Goal: Navigation & Orientation: Go to known website

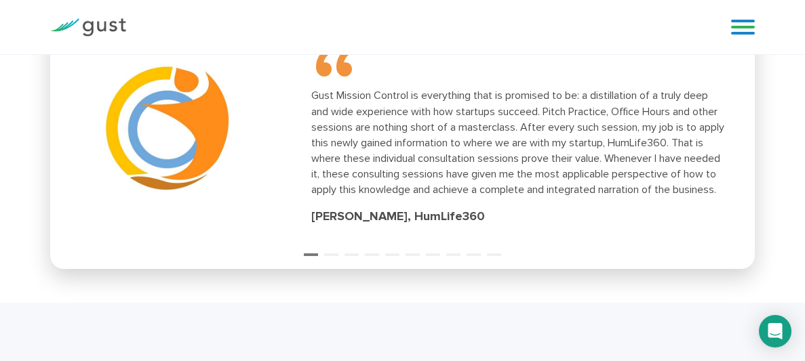
scroll to position [1802, 0]
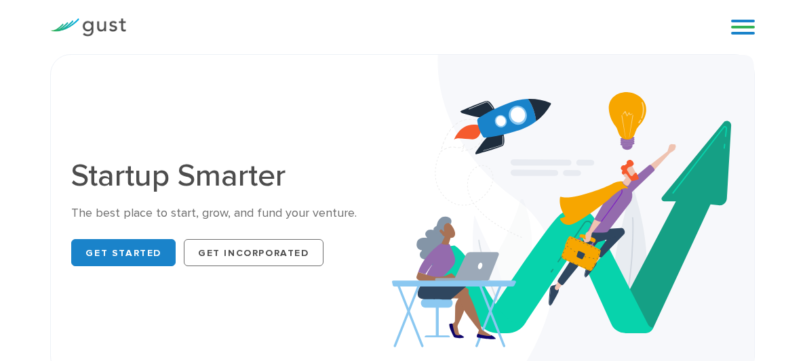
click at [742, 34] on link at bounding box center [743, 27] width 24 height 20
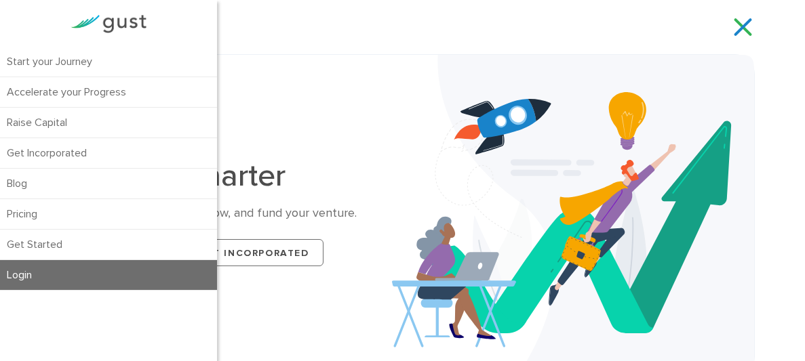
click at [24, 281] on link "Login" at bounding box center [108, 275] width 217 height 30
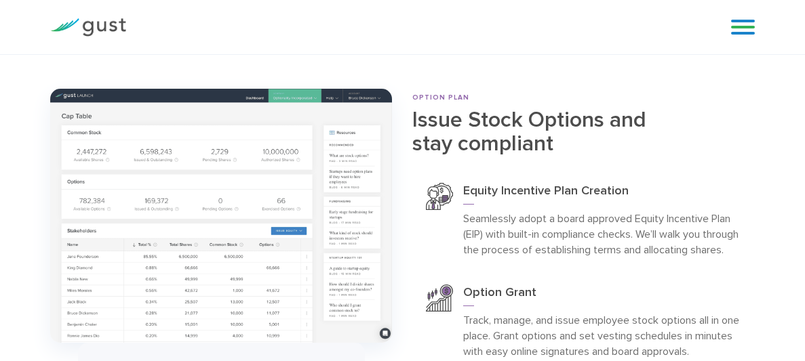
scroll to position [3613, 0]
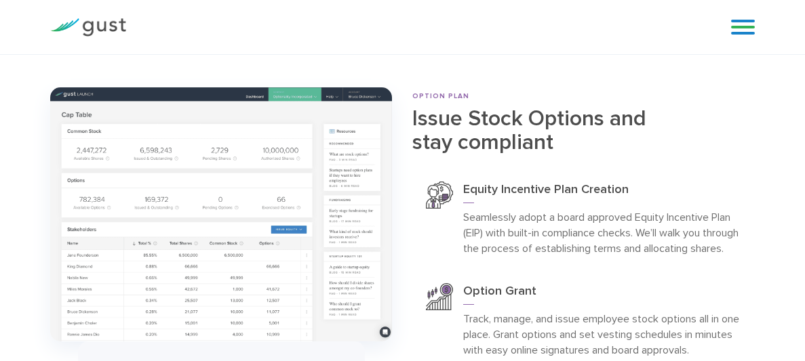
click at [262, 222] on img at bounding box center [221, 214] width 342 height 254
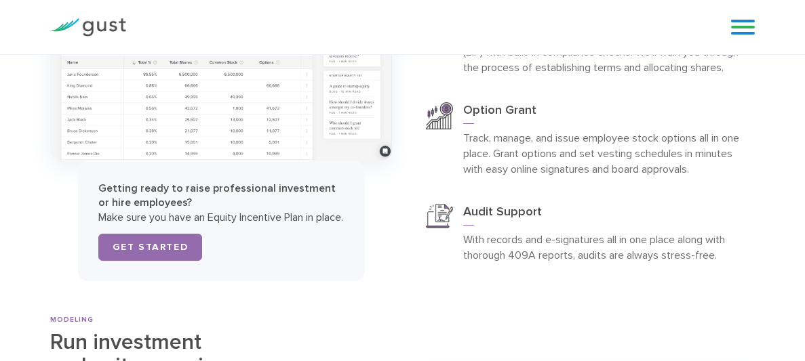
scroll to position [3808, 0]
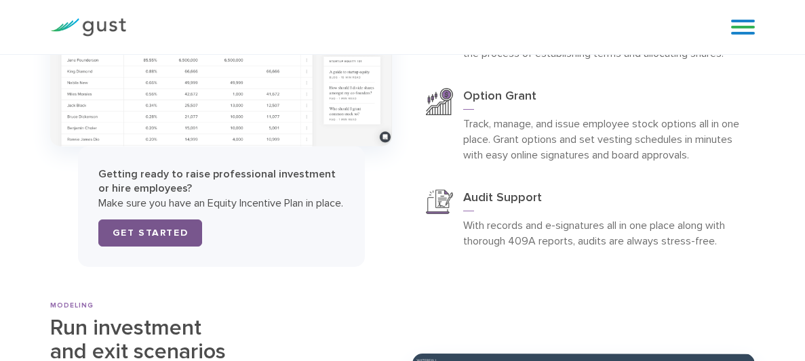
click at [172, 245] on link "Get Started" at bounding box center [150, 233] width 104 height 27
